Goal: Task Accomplishment & Management: Manage account settings

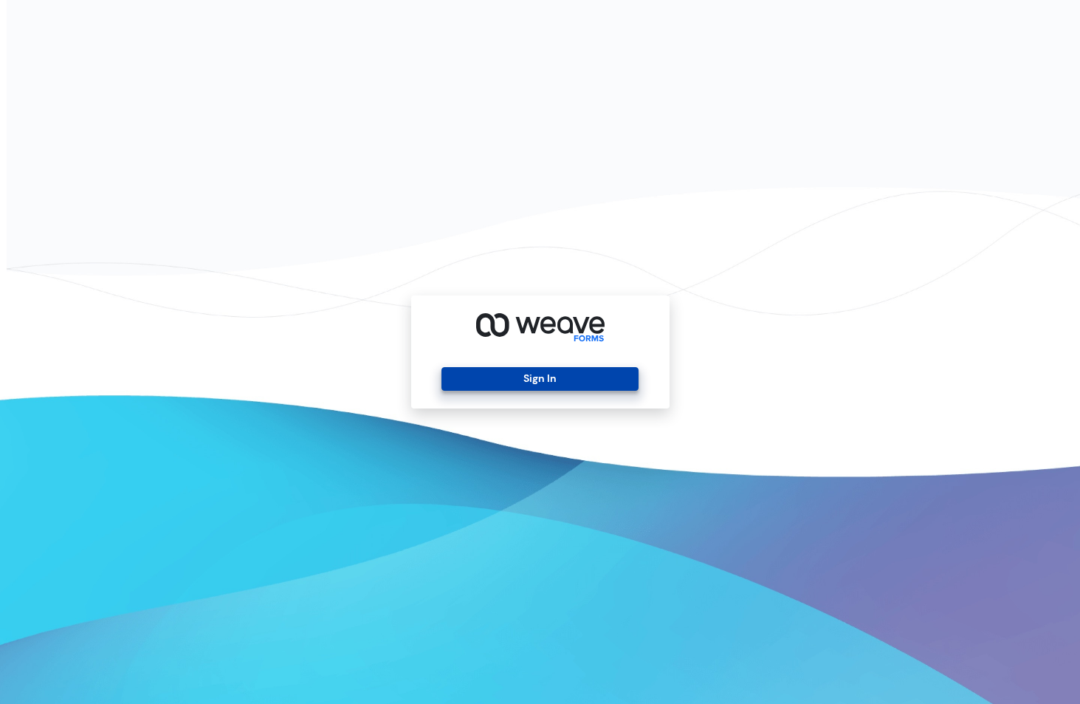
click at [543, 385] on button "Sign In" at bounding box center [540, 379] width 197 height 24
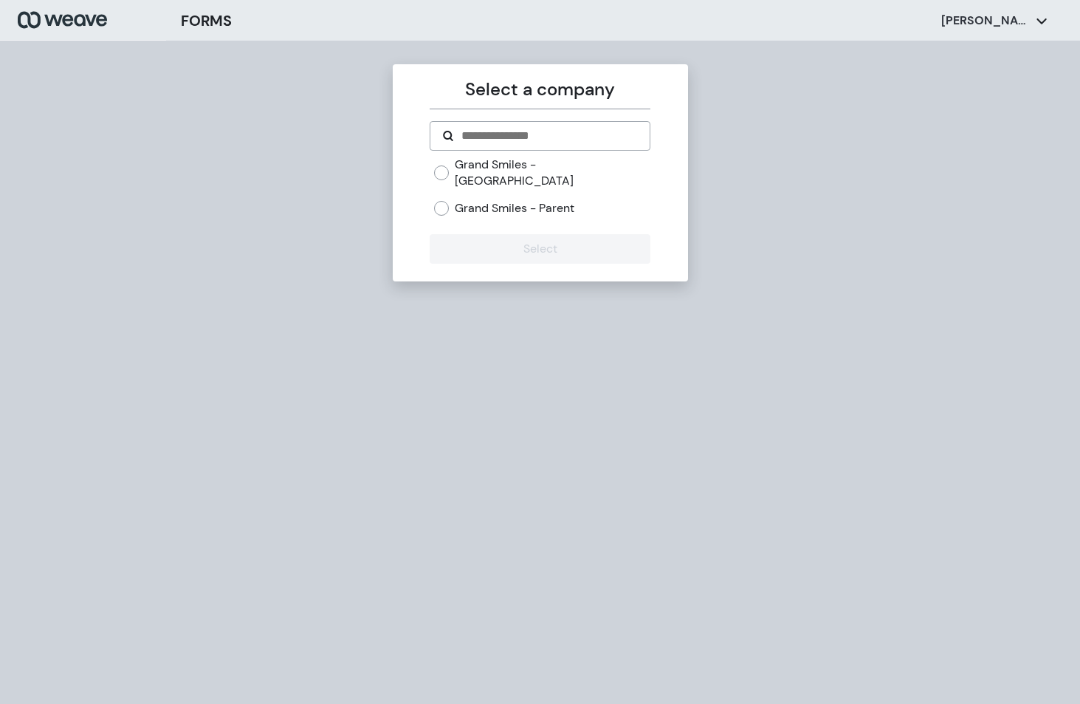
click at [563, 165] on label "Grand Smiles - [GEOGRAPHIC_DATA]" at bounding box center [553, 173] width 196 height 32
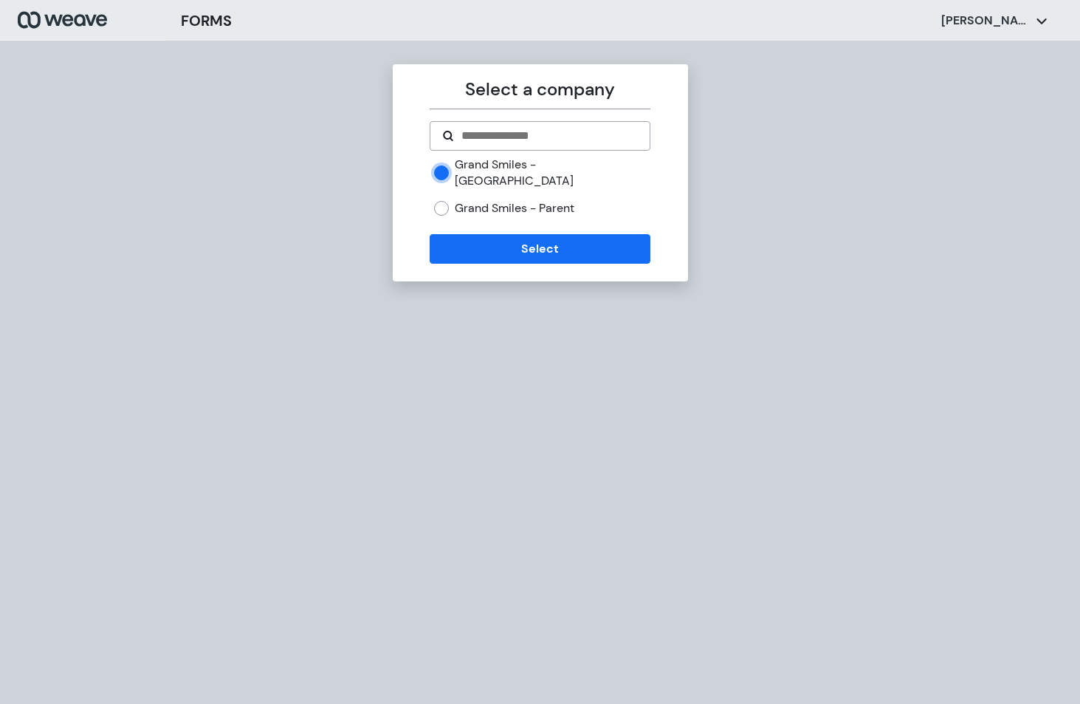
click at [557, 205] on div "Grand Smiles - [GEOGRAPHIC_DATA] Grand Smiles - Parent" at bounding box center [540, 193] width 221 height 72
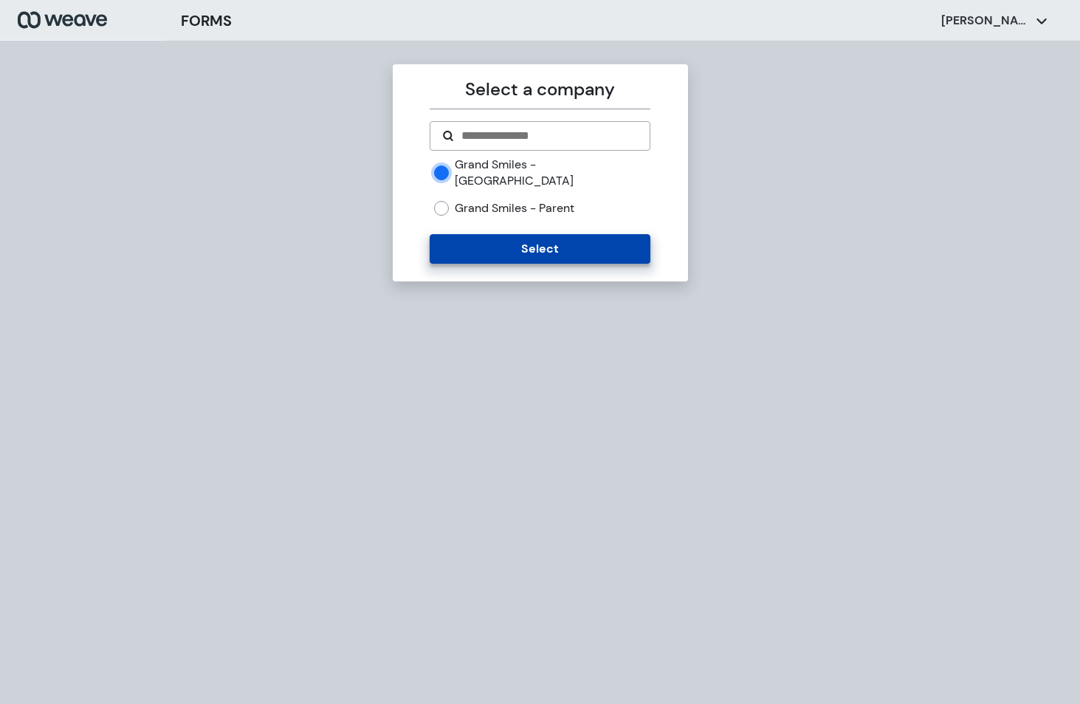
click at [553, 234] on button "Select" at bounding box center [540, 249] width 221 height 30
